Goal: Task Accomplishment & Management: Manage account settings

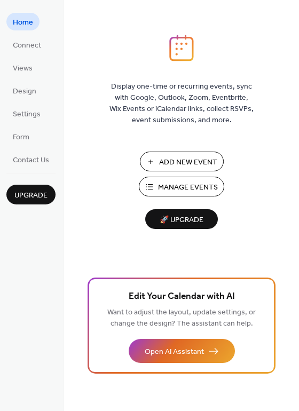
click at [180, 190] on span "Manage Events" at bounding box center [188, 187] width 60 height 11
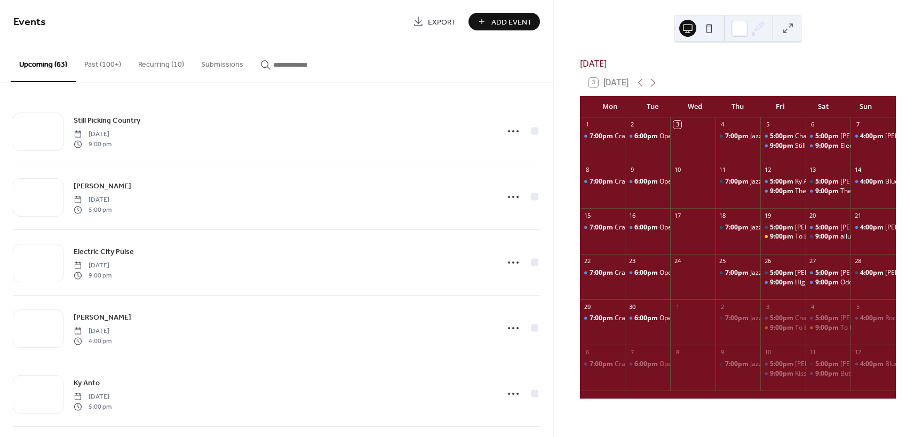
click at [281, 65] on input "button" at bounding box center [305, 64] width 64 height 11
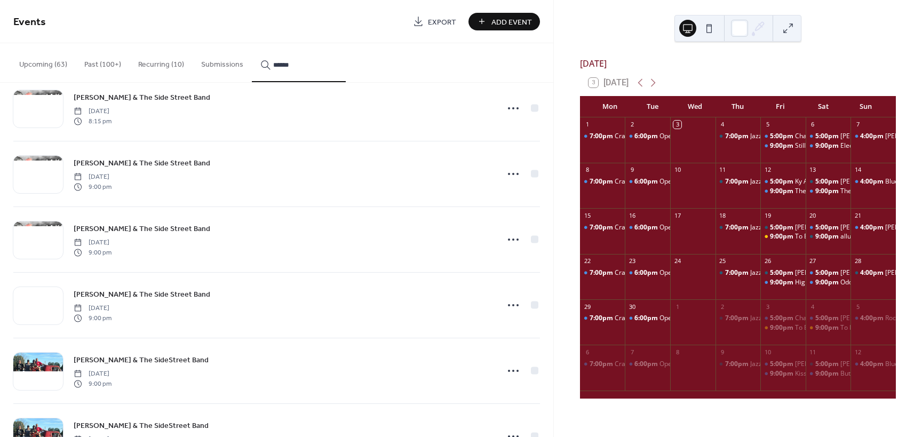
scroll to position [907, 0]
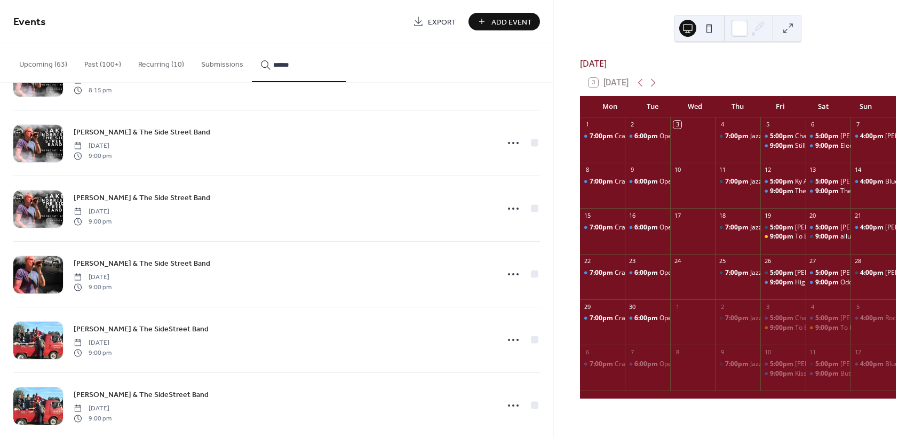
type input "******"
click at [511, 405] on icon at bounding box center [513, 405] width 17 height 17
click at [485, 354] on span "Duplicate" at bounding box center [495, 357] width 28 height 11
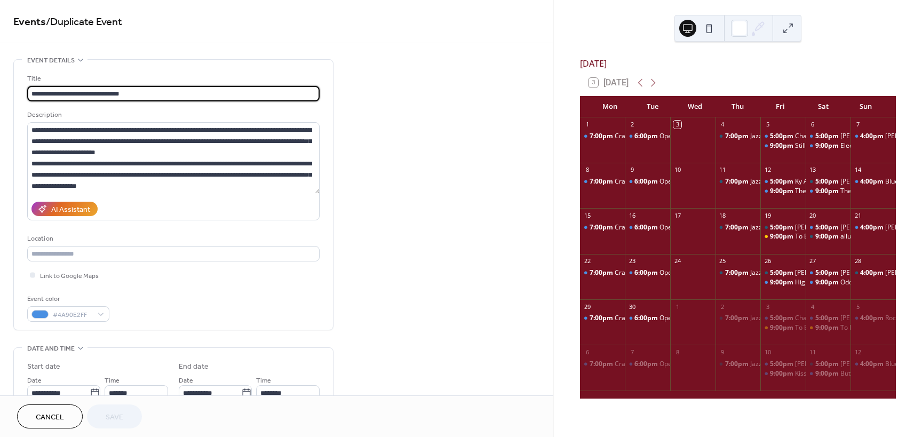
scroll to position [53, 0]
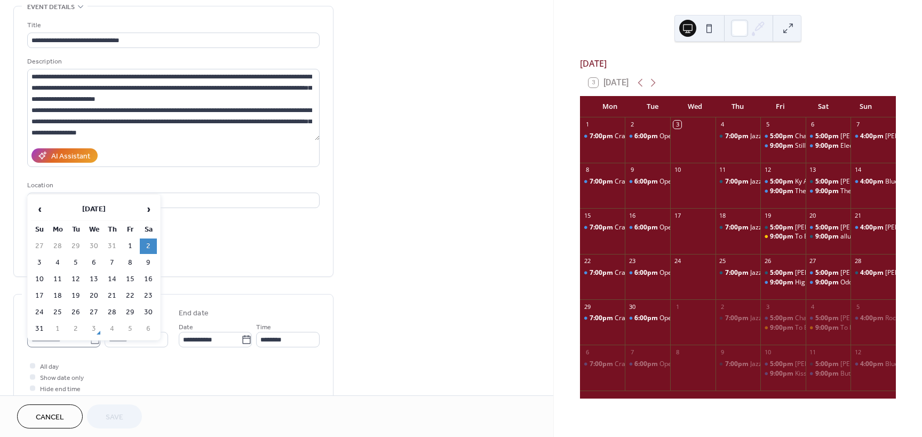
click at [90, 340] on icon at bounding box center [95, 340] width 11 height 11
click at [90, 340] on input "**********" at bounding box center [58, 339] width 62 height 15
click at [151, 199] on span "›" at bounding box center [148, 200] width 16 height 21
click at [129, 271] on td "17" at bounding box center [130, 270] width 17 height 15
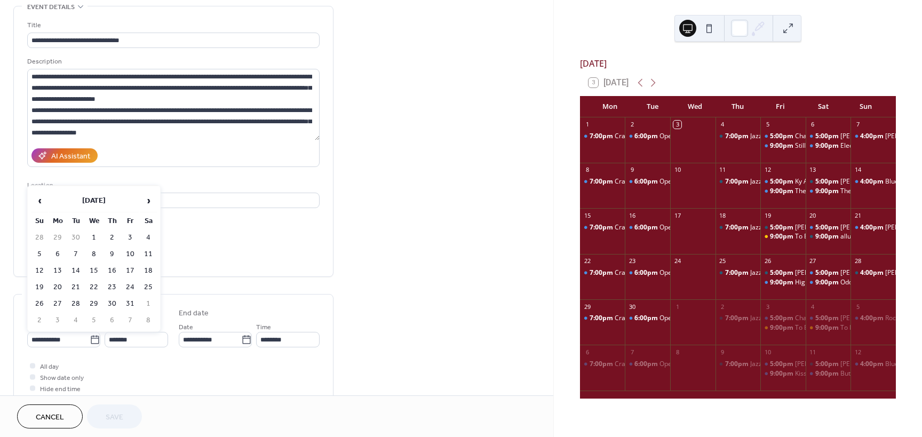
type input "**********"
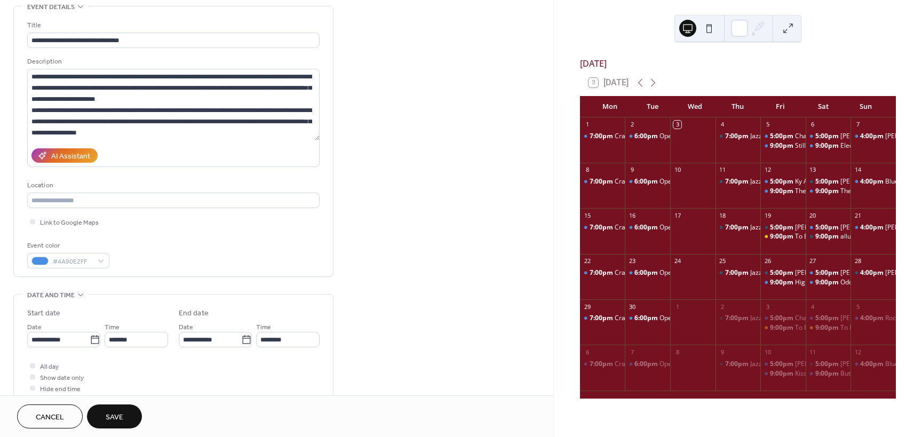
click at [110, 416] on span "Save" at bounding box center [115, 417] width 18 height 11
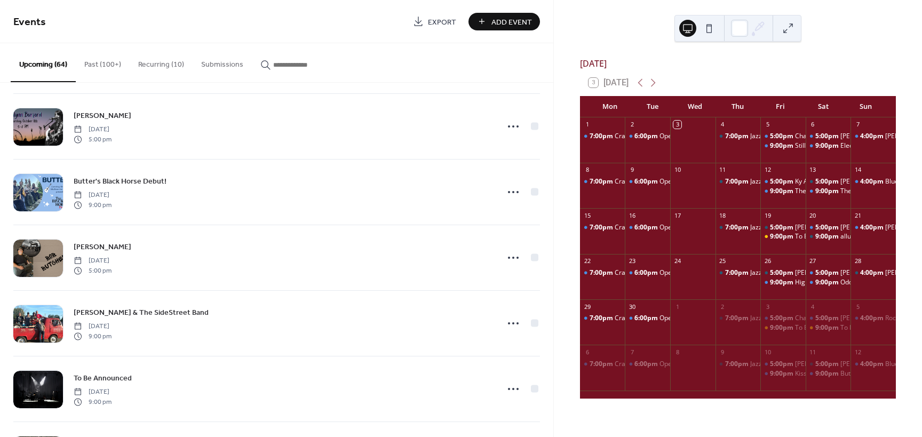
scroll to position [1548, 0]
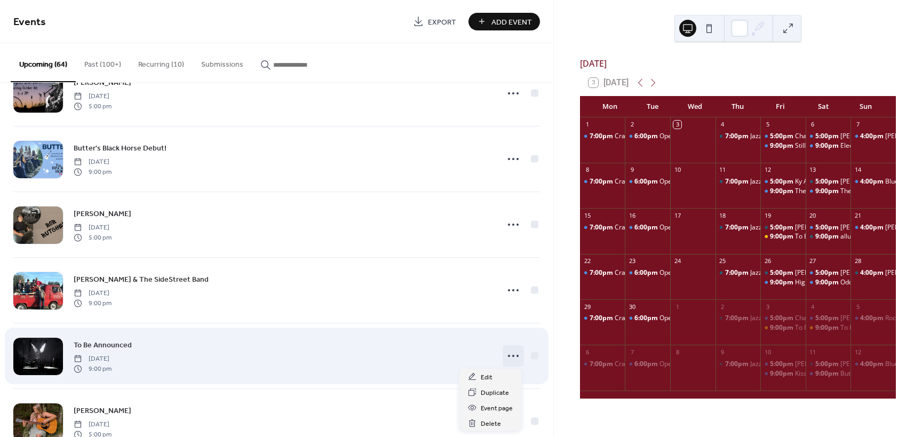
click at [512, 356] on circle at bounding box center [513, 356] width 2 height 2
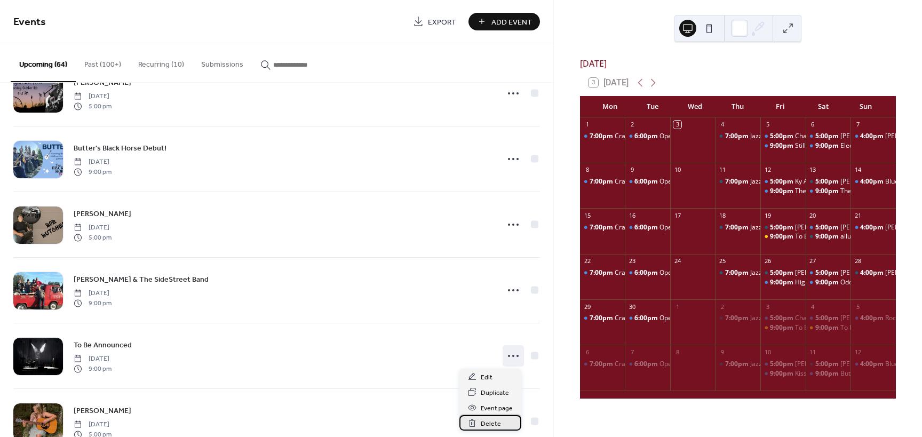
click at [491, 421] on span "Delete" at bounding box center [491, 423] width 20 height 11
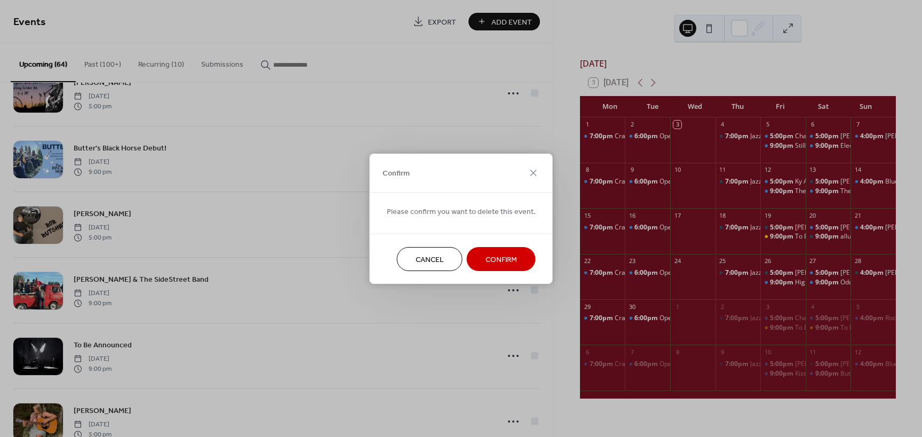
click at [512, 256] on span "Confirm" at bounding box center [501, 259] width 31 height 11
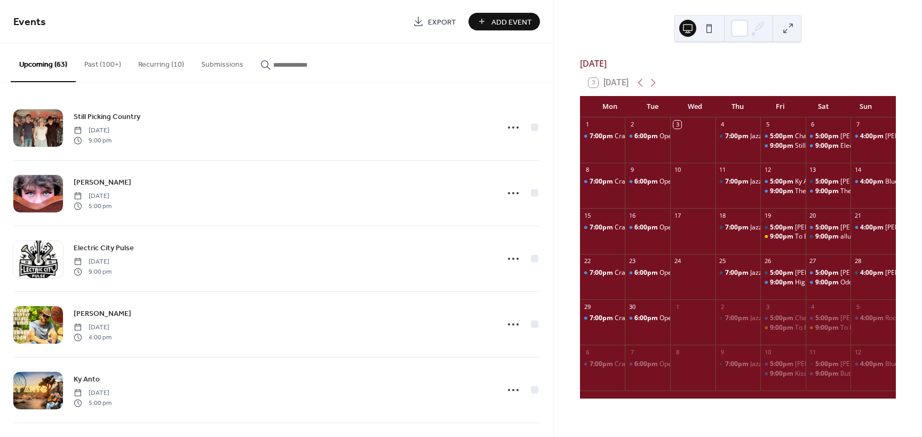
scroll to position [0, 0]
